Goal: Task Accomplishment & Management: Use online tool/utility

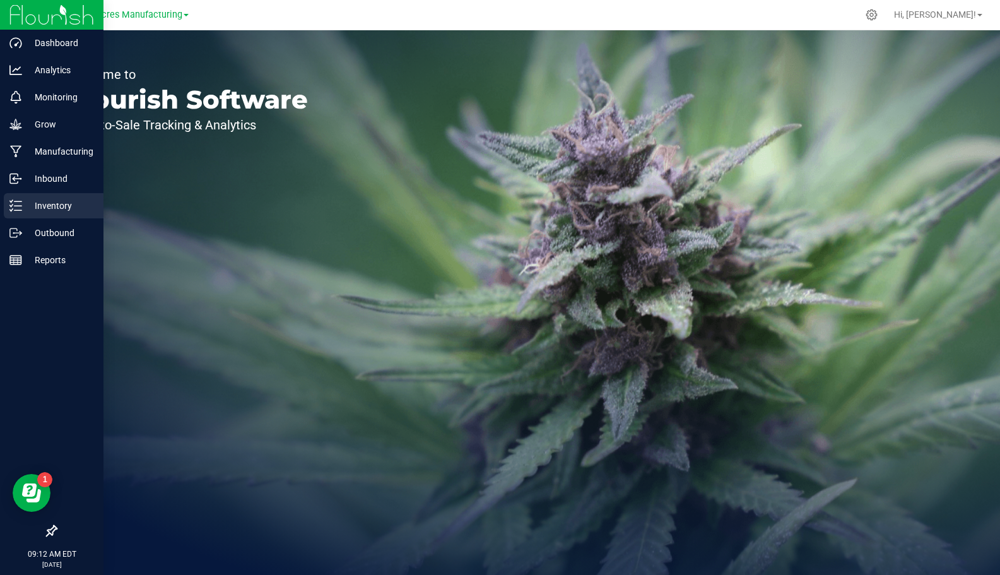
click at [14, 206] on icon at bounding box center [15, 205] width 13 height 13
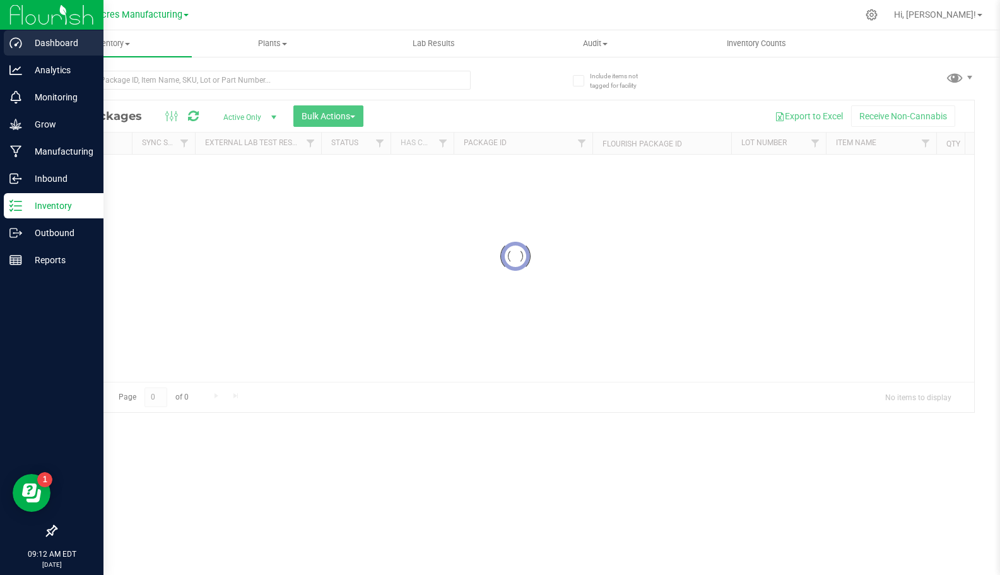
click at [45, 45] on p "Dashboard" at bounding box center [60, 42] width 76 height 15
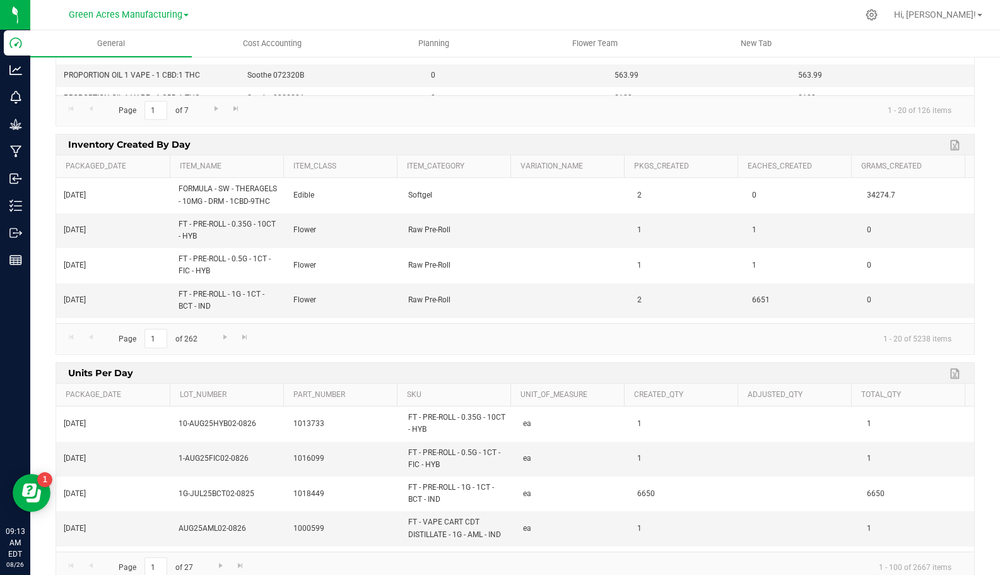
scroll to position [1325, 0]
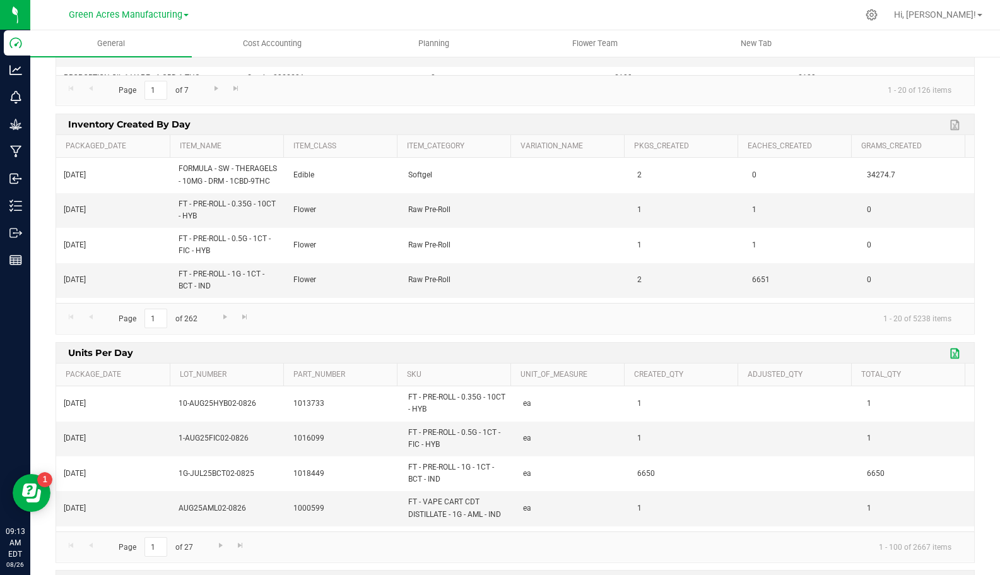
click at [947, 353] on link "Export to Excel" at bounding box center [956, 353] width 19 height 16
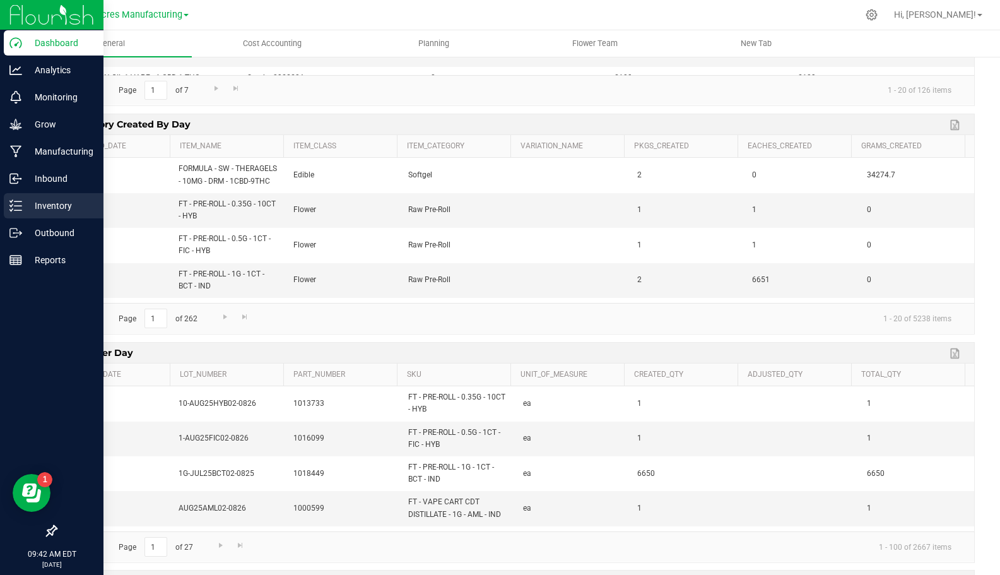
click at [27, 206] on p "Inventory" at bounding box center [60, 205] width 76 height 15
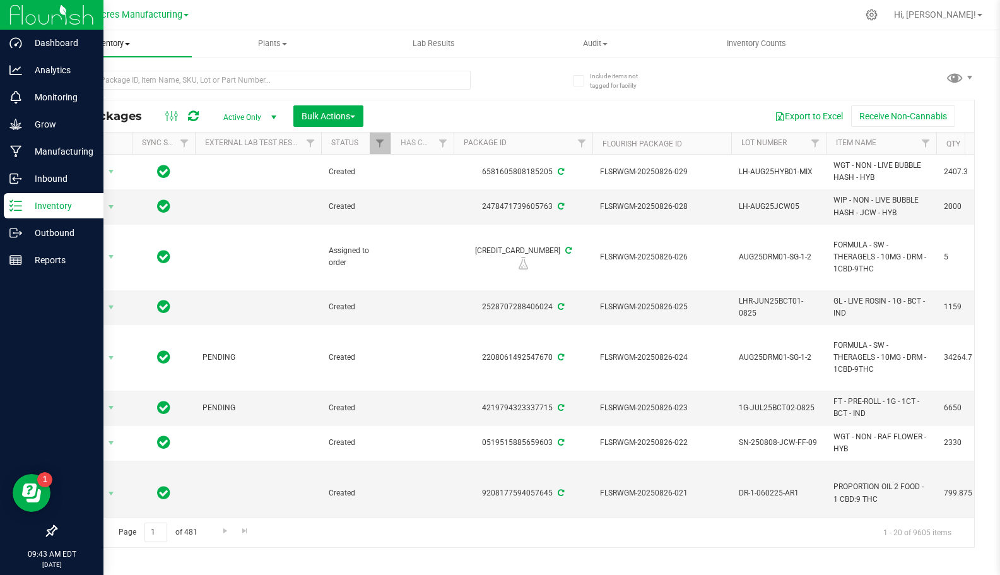
click at [121, 47] on span "Inventory" at bounding box center [111, 43] width 162 height 11
click at [92, 90] on span "All inventory" at bounding box center [72, 91] width 85 height 11
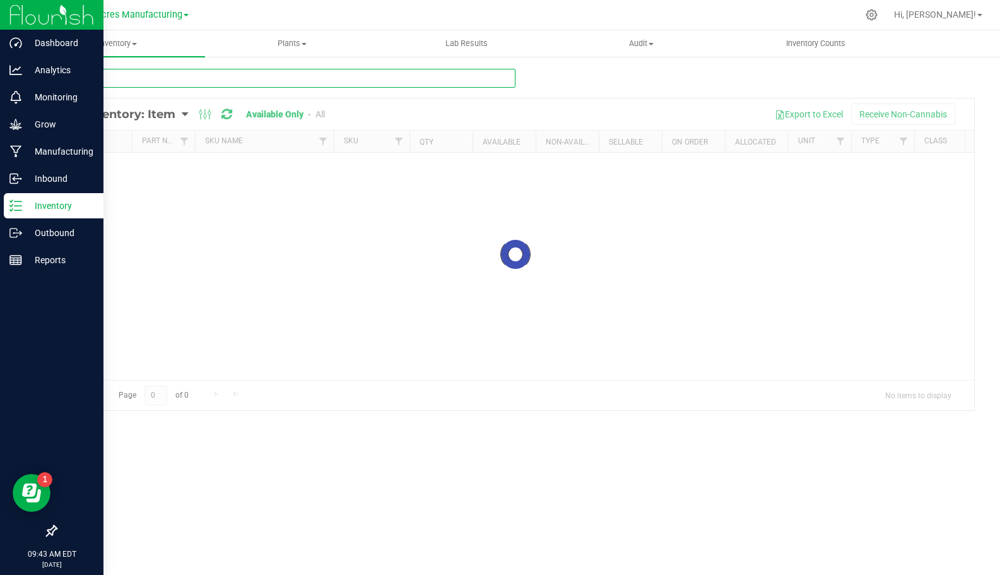
click at [113, 76] on input "text" at bounding box center [286, 78] width 460 height 19
paste input "FT - VAPE CART CDT DISTILLATE - 1G - AZK - HYB"
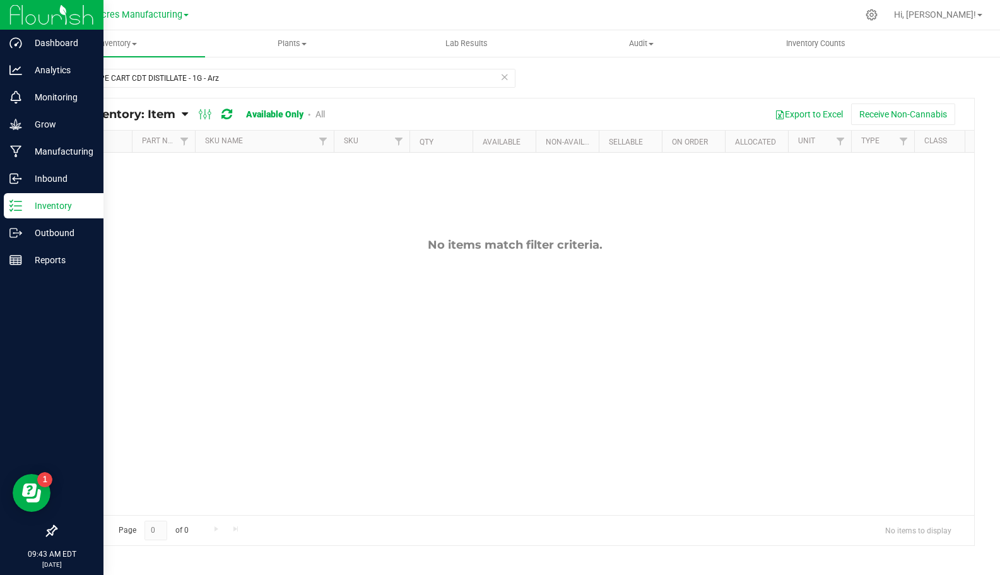
click at [317, 115] on link "All" at bounding box center [320, 114] width 9 height 10
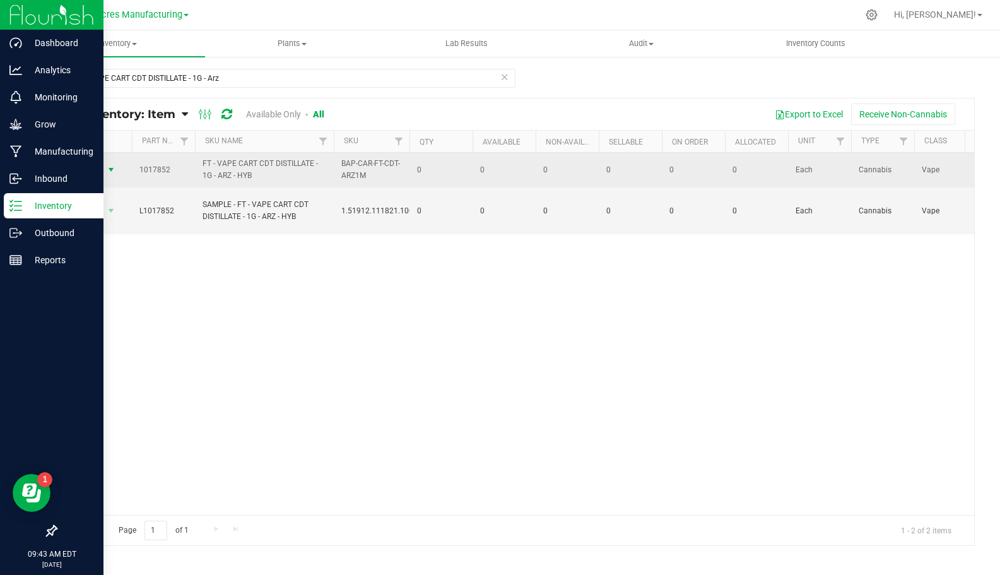
drag, startPoint x: 261, startPoint y: 172, endPoint x: 151, endPoint y: 168, distance: 110.5
click at [116, 170] on tr "Action Action Global inventory View packages 1017852 FT - VAPE CART CDT DISTILL…" at bounding box center [1006, 170] width 1900 height 35
copy tr "Action Global inventory View packages 1017852 FT - VAPE CART CDT DISTILLATE - 1…"
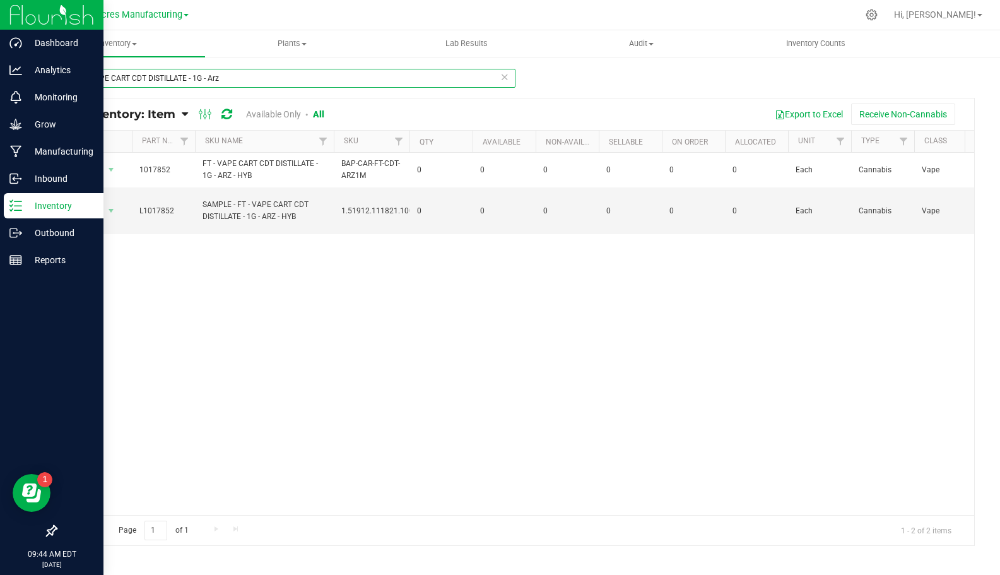
click at [239, 75] on input "FT - VAPE CART CDT DISTILLATE - 1G - Arz" at bounding box center [286, 78] width 460 height 19
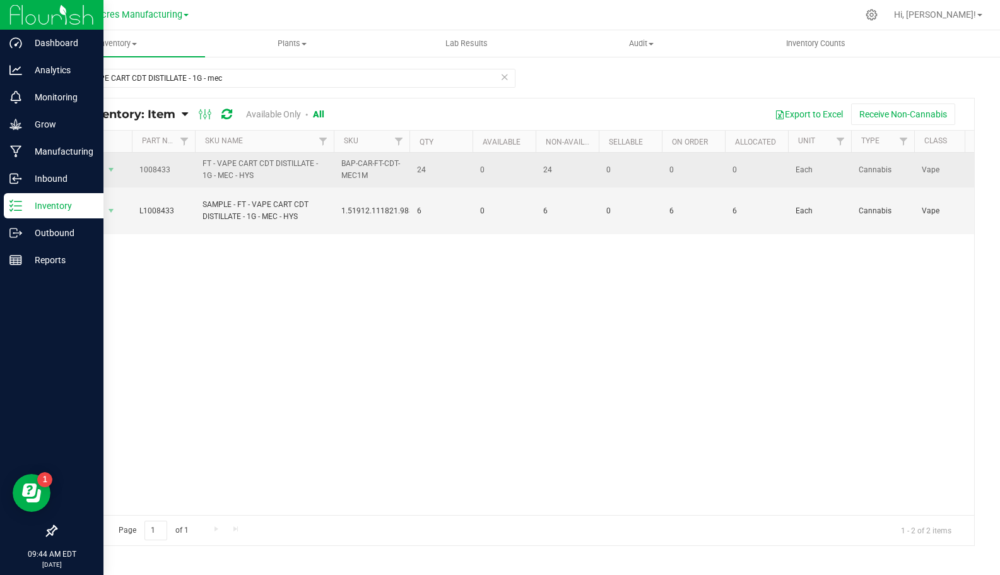
drag, startPoint x: 254, startPoint y: 177, endPoint x: 133, endPoint y: 172, distance: 121.3
click at [133, 172] on tr "Action Action Global inventory View packages 1008433 FT - VAPE CART CDT DISTILL…" at bounding box center [1006, 170] width 1900 height 35
copy tr "1008433 FT - VAPE CART CDT DISTILLATE - 1G - MEC - HYS"
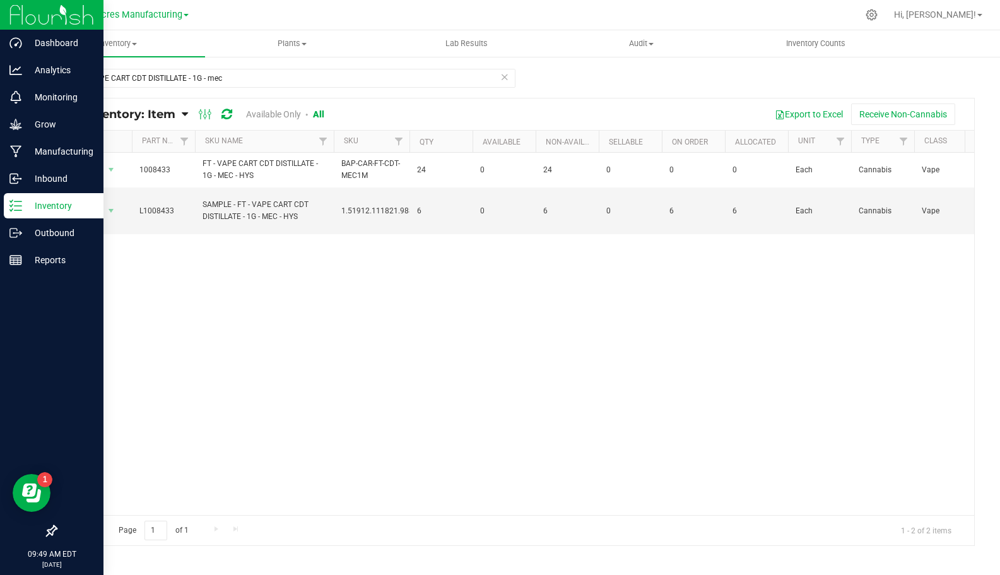
click at [92, 312] on div "Action Action Global inventory View packages 1008433 FT - VAPE CART CDT DISTILL…" at bounding box center [515, 334] width 918 height 362
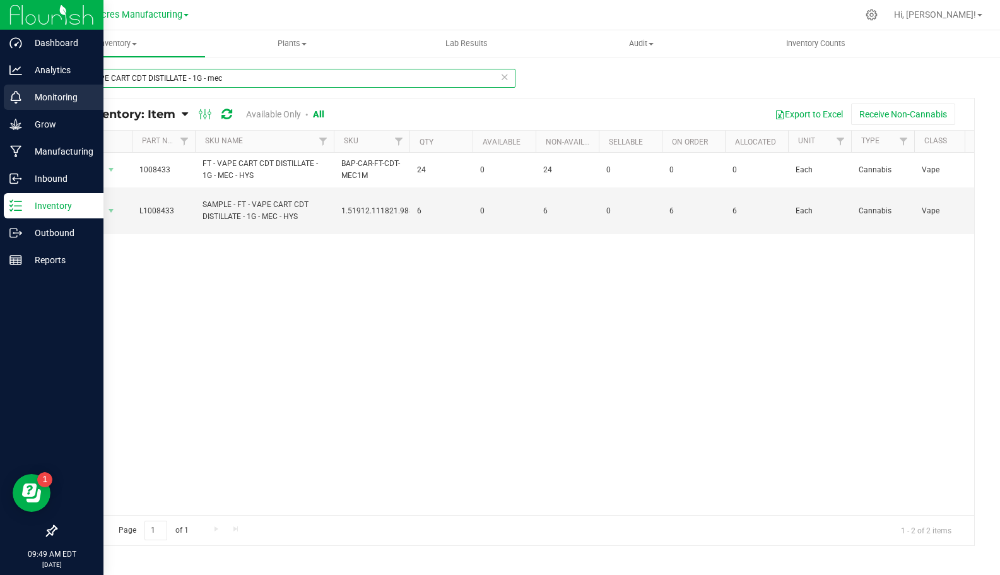
drag, startPoint x: 230, startPoint y: 71, endPoint x: 97, endPoint y: 92, distance: 134.3
click at [10, 90] on div "Dashboard Analytics Monitoring Grow Manufacturing Inbound Inventory Outbound Re…" at bounding box center [500, 287] width 1000 height 575
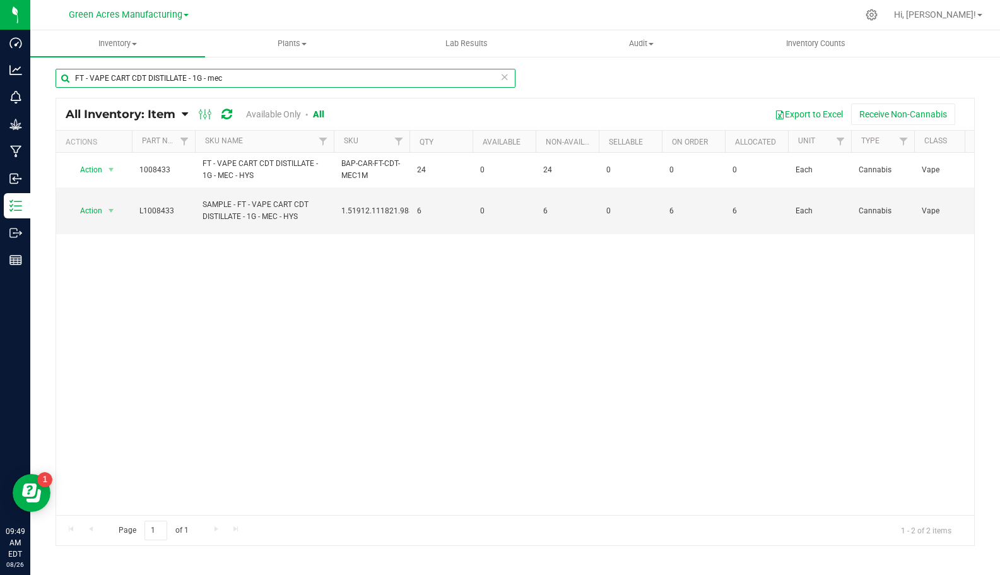
paste input "SHATTER - 1G - BLT - IND"
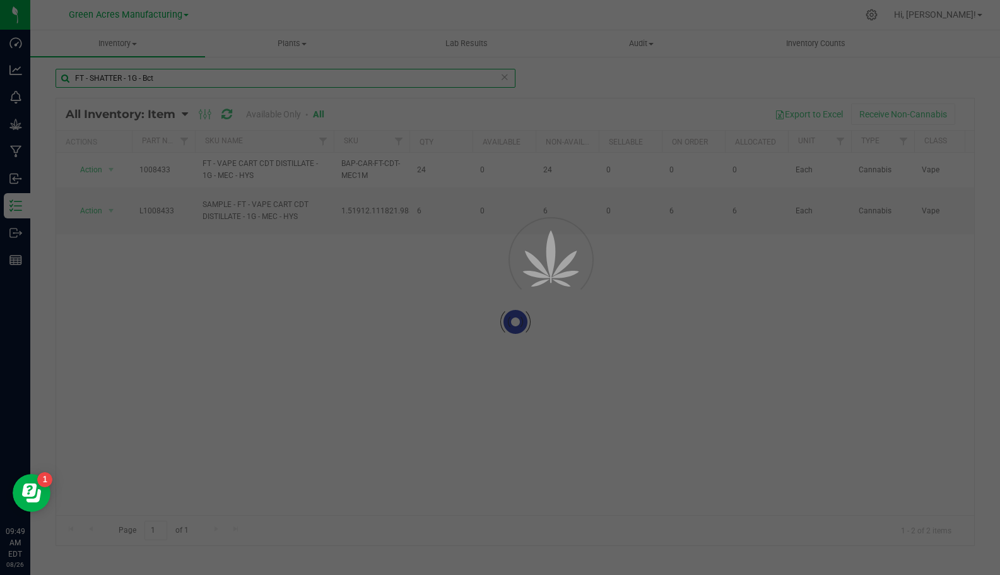
type input "FT - SHATTER - 1G - Bct"
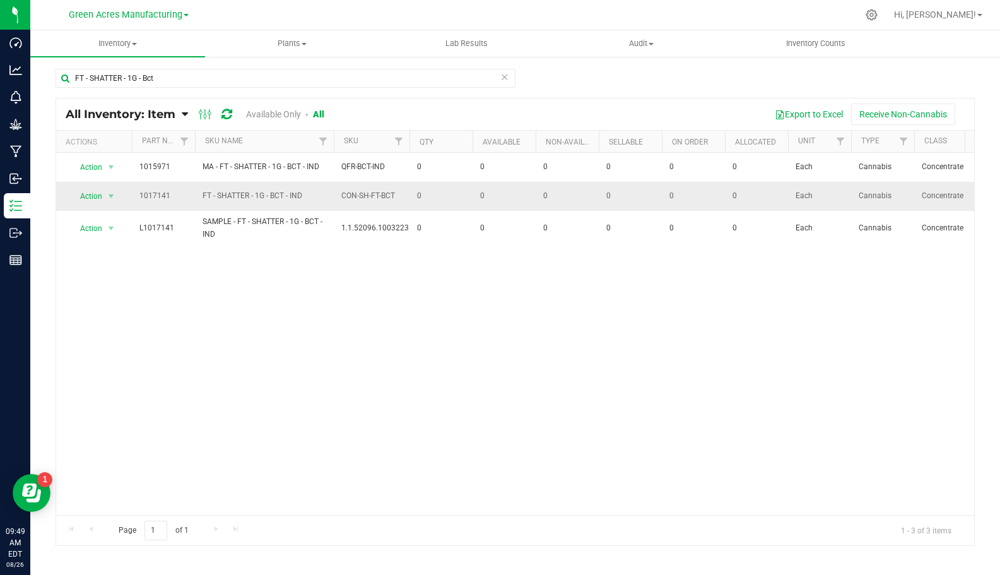
drag, startPoint x: 307, startPoint y: 194, endPoint x: 140, endPoint y: 203, distance: 166.9
click at [129, 203] on tr "Action Action Global inventory View packages 1017141 FT - SHATTER - 1G - BCT - …" at bounding box center [1006, 196] width 1900 height 29
copy tr "Action Global inventory View packages 1017141 FT - SHATTER - 1G - BCT - IND"
